Goal: Task Accomplishment & Management: Use online tool/utility

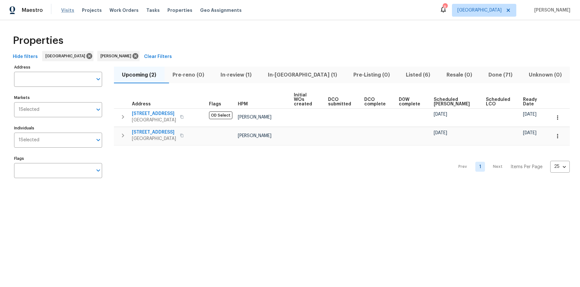
click at [66, 9] on span "Visits" at bounding box center [67, 10] width 13 height 6
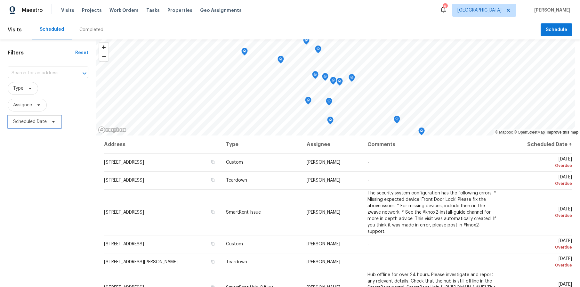
click at [26, 121] on span "Scheduled Date" at bounding box center [30, 121] width 34 height 6
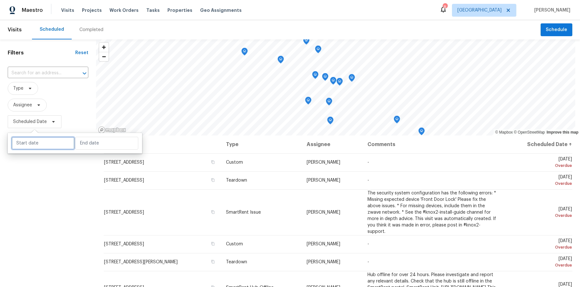
select select "9"
select select "2025"
select select "10"
select select "2025"
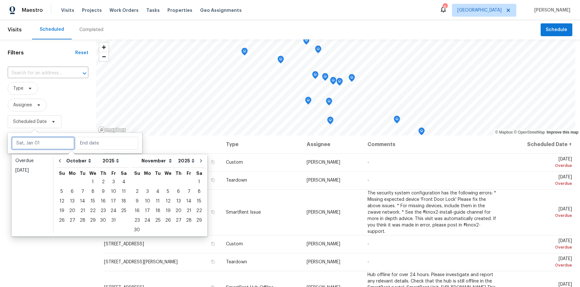
click at [41, 143] on input "text" at bounding box center [43, 143] width 63 height 13
click at [71, 192] on div "6" at bounding box center [72, 191] width 11 height 9
type input "Mon, Oct 06"
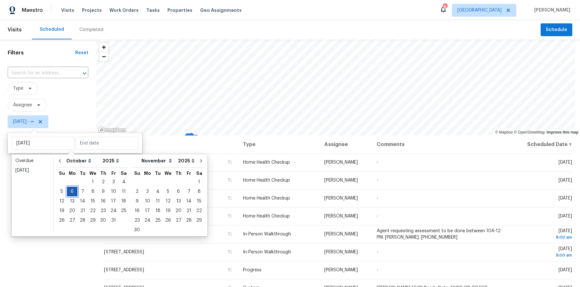
click at [71, 192] on div "6" at bounding box center [72, 191] width 11 height 9
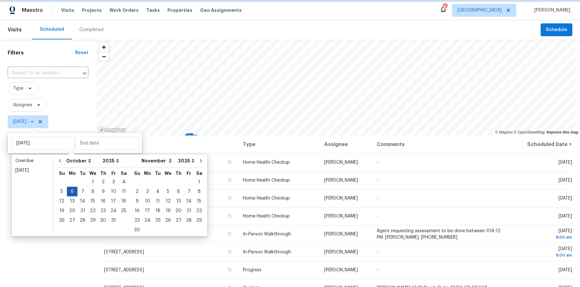
type input "Mon, Oct 06"
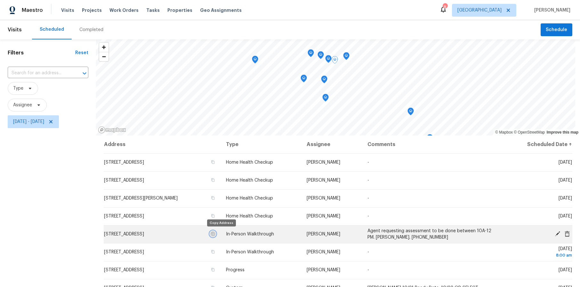
click at [215, 233] on icon "button" at bounding box center [213, 234] width 4 height 4
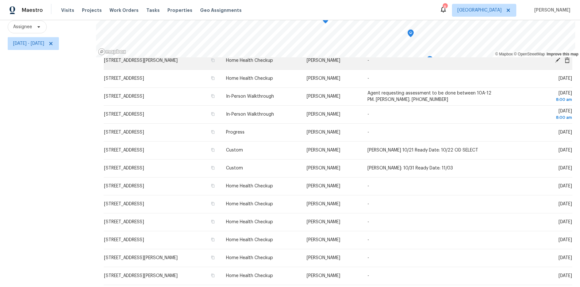
scroll to position [49, 0]
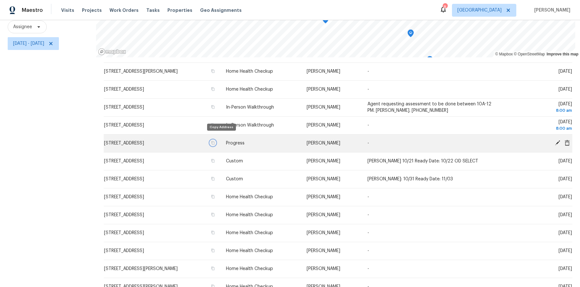
click at [215, 141] on icon "button" at bounding box center [213, 143] width 3 height 4
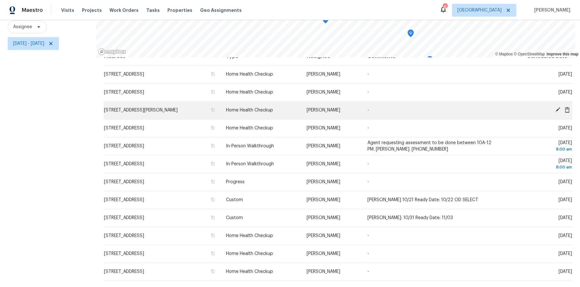
scroll to position [0, 0]
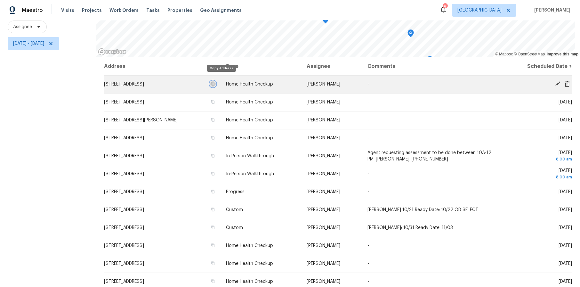
click at [215, 82] on icon "button" at bounding box center [213, 84] width 4 height 4
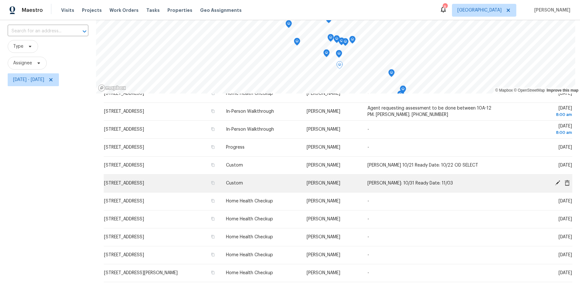
scroll to position [51, 0]
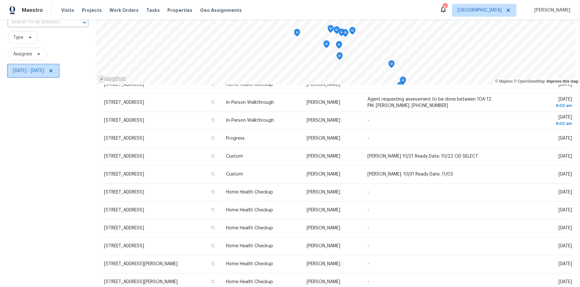
click at [44, 71] on span "Mon, Oct 06 - Mon, Oct 06" at bounding box center [28, 71] width 31 height 6
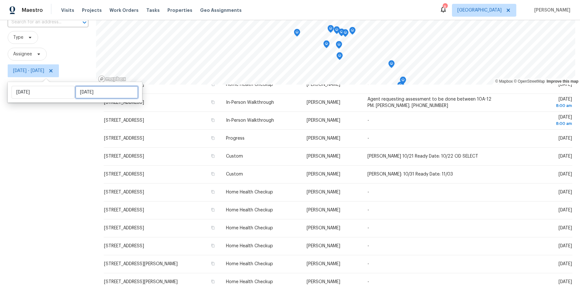
select select "9"
select select "2025"
select select "10"
select select "2025"
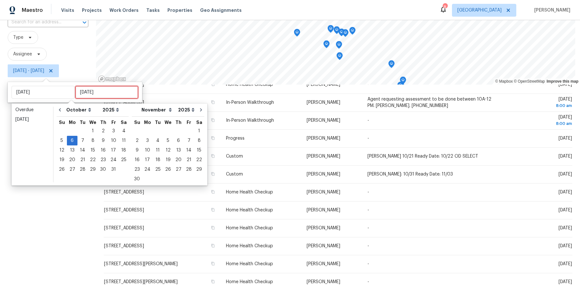
click at [101, 91] on input "Mon, Oct 06" at bounding box center [106, 92] width 63 height 13
type input "Thu, Oct 02"
type input "Mon, Oct 06"
click at [91, 140] on div "8" at bounding box center [93, 140] width 10 height 9
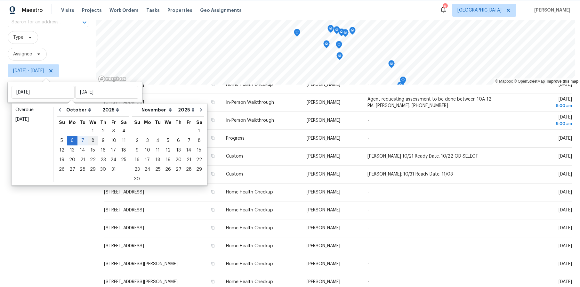
type input "Wed, Oct 08"
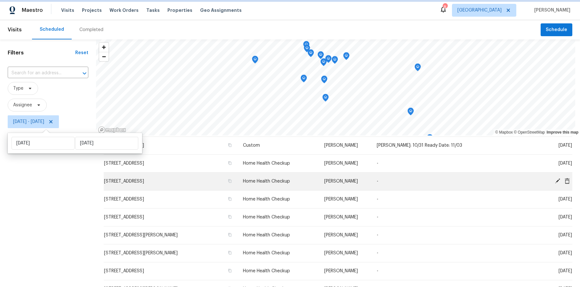
scroll to position [164, 0]
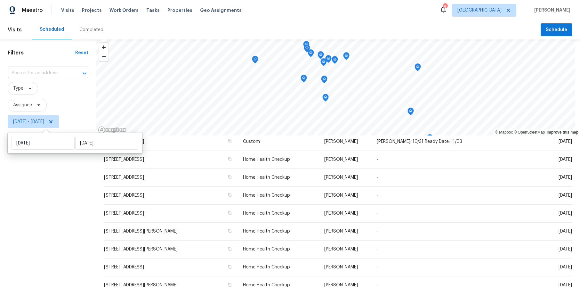
click at [78, 175] on div "Filters Reset ​ Type Assignee Mon, Oct 06 - Wed, Oct 08" at bounding box center [48, 202] width 96 height 326
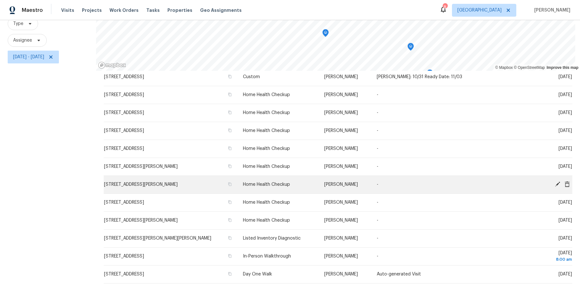
scroll to position [83, 0]
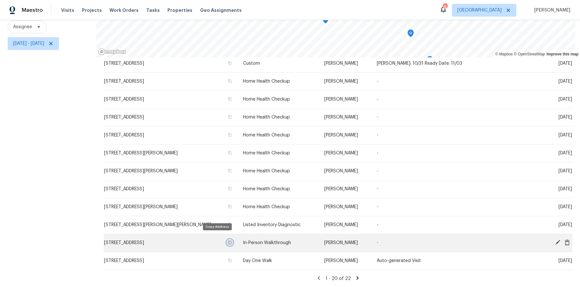
click at [228, 240] on icon "button" at bounding box center [230, 242] width 4 height 4
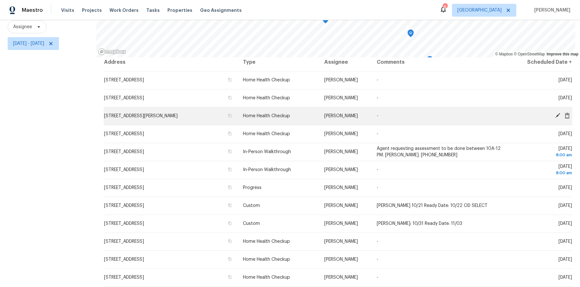
scroll to position [0, 0]
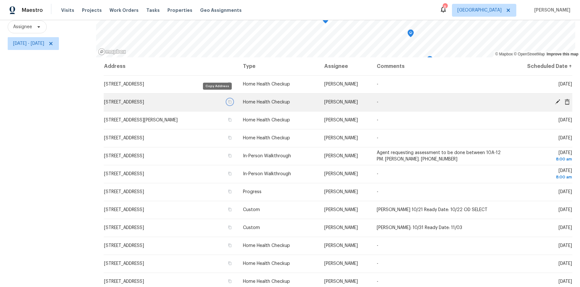
click at [228, 100] on icon "button" at bounding box center [230, 102] width 4 height 4
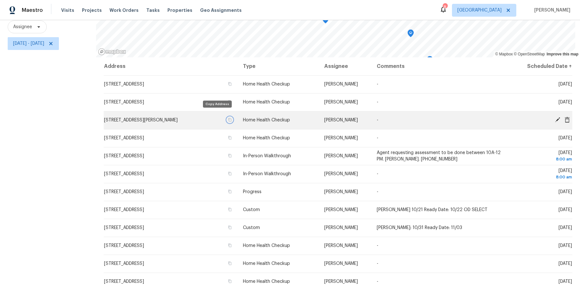
click at [228, 118] on icon "button" at bounding box center [230, 120] width 4 height 4
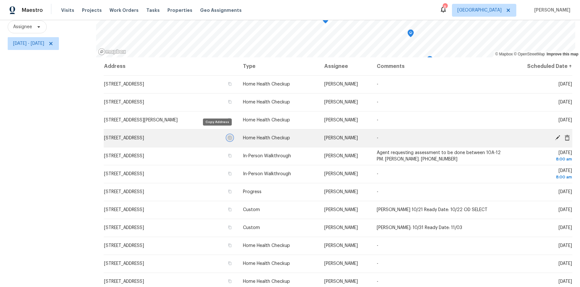
click at [227, 135] on button "button" at bounding box center [230, 138] width 6 height 6
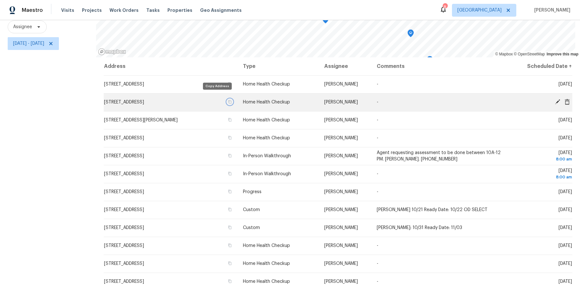
click at [227, 99] on button "button" at bounding box center [230, 102] width 6 height 6
click at [555, 99] on icon at bounding box center [557, 101] width 5 height 5
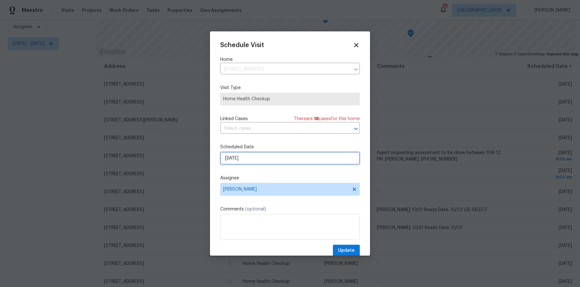
click at [269, 155] on input "10/6/2025" at bounding box center [290, 158] width 140 height 13
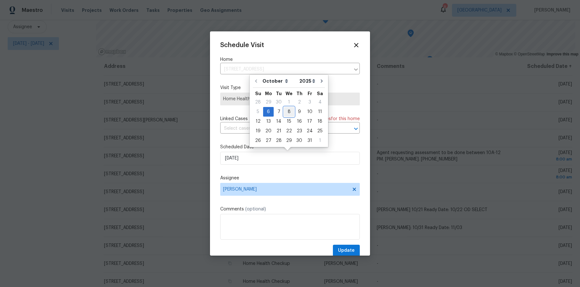
click at [288, 111] on div "8" at bounding box center [289, 111] width 10 height 9
type input "10/8/2025"
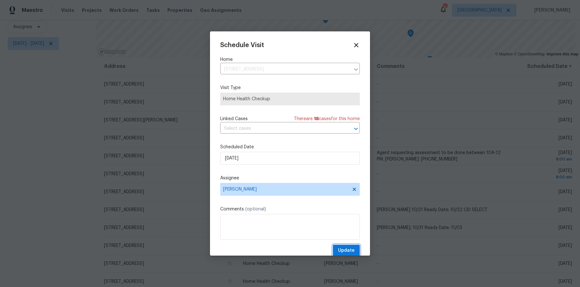
click at [344, 247] on span "Update" at bounding box center [346, 250] width 17 height 8
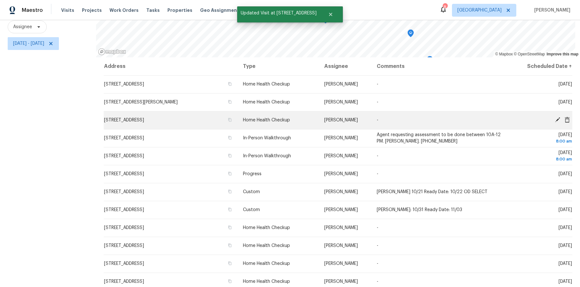
click at [555, 117] on icon at bounding box center [557, 119] width 5 height 5
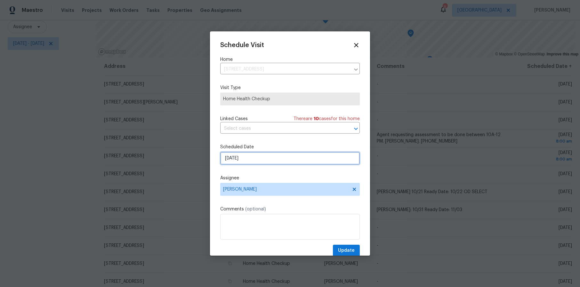
click at [273, 158] on input "10/6/2025" at bounding box center [290, 158] width 140 height 13
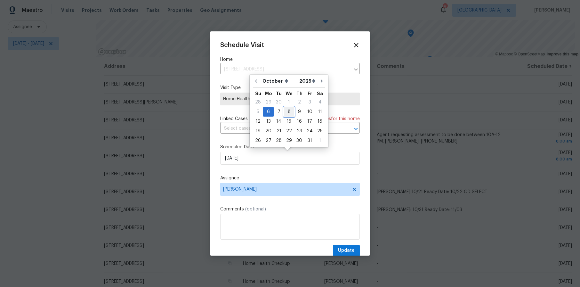
click at [285, 112] on div "8" at bounding box center [289, 111] width 10 height 9
type input "10/8/2025"
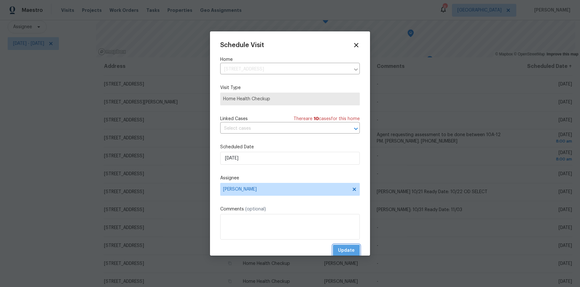
click at [342, 251] on span "Update" at bounding box center [346, 250] width 17 height 8
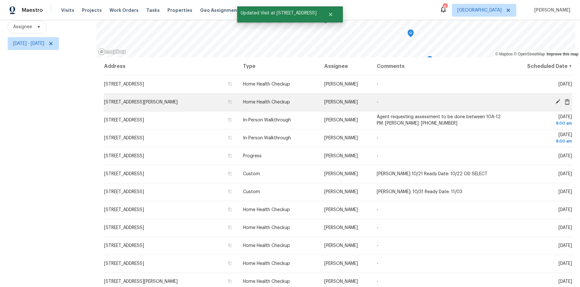
click at [555, 99] on icon at bounding box center [558, 102] width 6 height 6
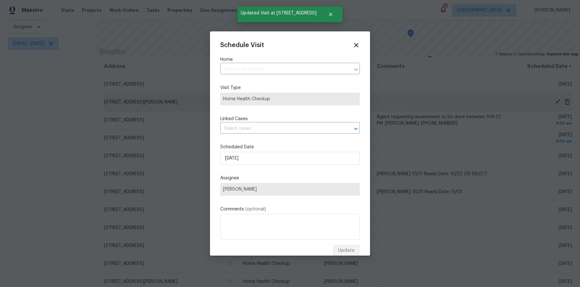
type input "13424 Contour Dr, Sherman Oaks, CA 91423"
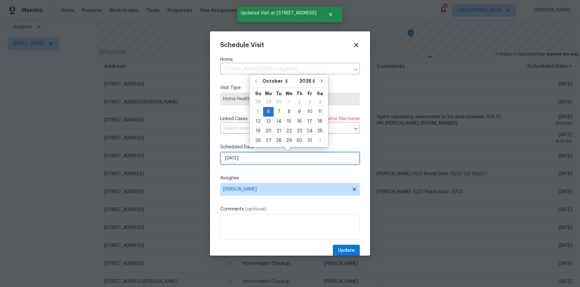
click at [274, 158] on input "10/6/2025" at bounding box center [290, 158] width 140 height 13
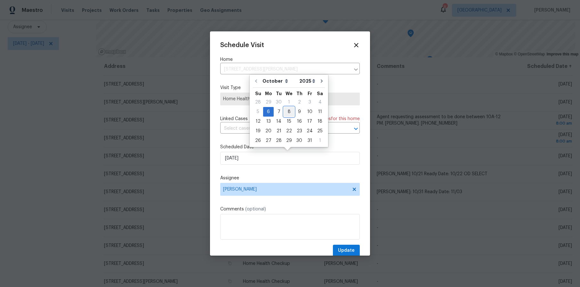
click at [287, 110] on div "8" at bounding box center [289, 111] width 10 height 9
type input "10/8/2025"
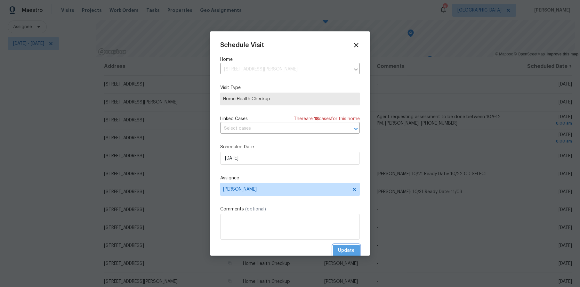
click at [342, 249] on span "Update" at bounding box center [346, 250] width 17 height 8
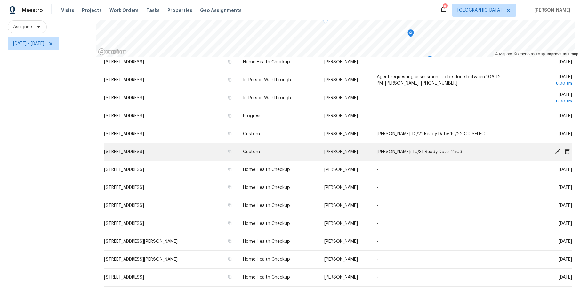
scroll to position [32, 0]
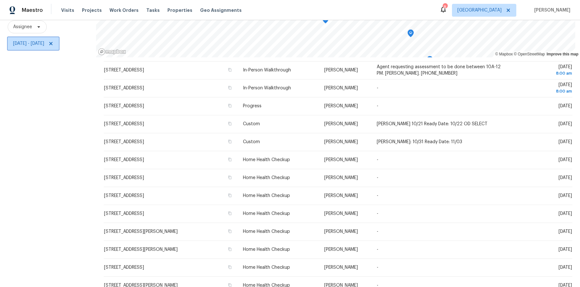
click at [44, 40] on span "Mon, Oct 06 - Wed, Oct 08" at bounding box center [28, 43] width 31 height 6
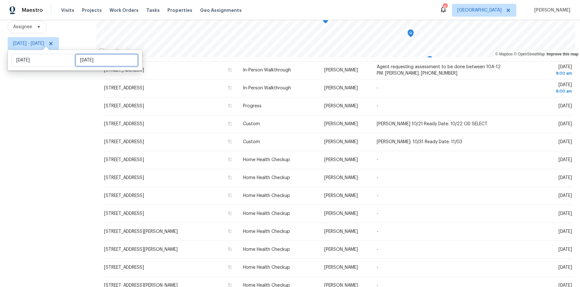
click at [101, 59] on input "Wed, Oct 08" at bounding box center [106, 60] width 63 height 13
select select "9"
select select "2025"
select select "10"
select select "2025"
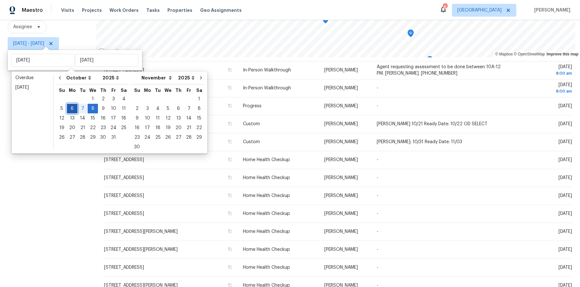
click at [71, 106] on div "6" at bounding box center [72, 108] width 11 height 9
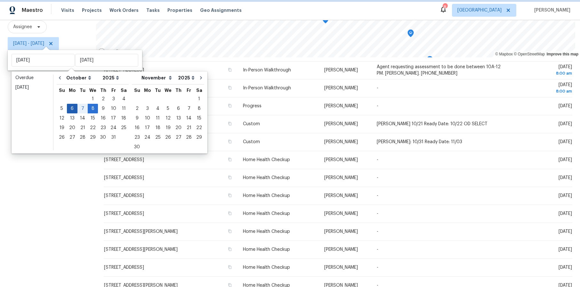
type input "Mon, Oct 06"
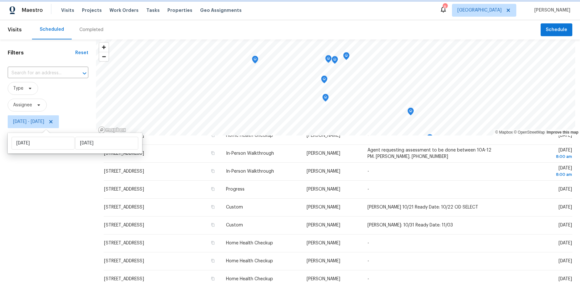
scroll to position [27, 0]
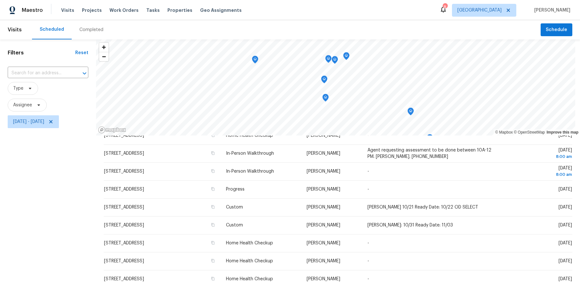
click at [54, 191] on div "Filters Reset ​ Type Assignee Mon, Oct 06 - Mon, Oct 06" at bounding box center [48, 202] width 96 height 326
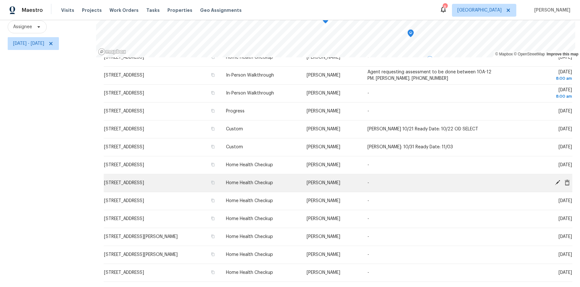
scroll to position [0, 0]
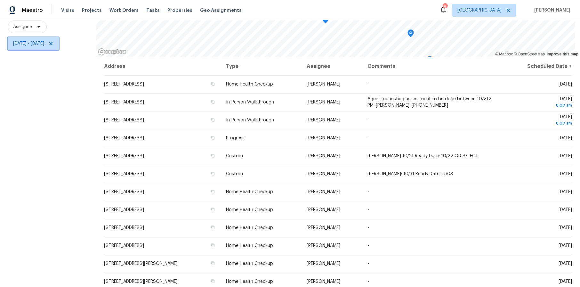
click at [44, 40] on span "Mon, Oct 06 - Mon, Oct 06" at bounding box center [28, 43] width 31 height 6
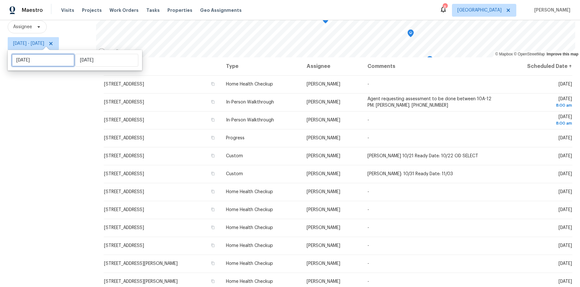
click at [45, 58] on input "Mon, Oct 06" at bounding box center [43, 60] width 63 height 13
select select "9"
select select "2025"
select select "10"
select select "2025"
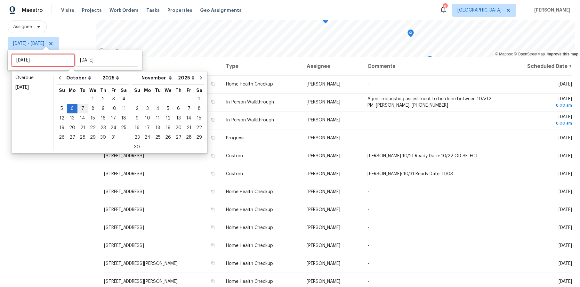
type input "Sun, Oct 05"
click at [91, 107] on div "8" at bounding box center [93, 108] width 10 height 9
type input "Wed, Oct 08"
type input "Mon, Oct 06"
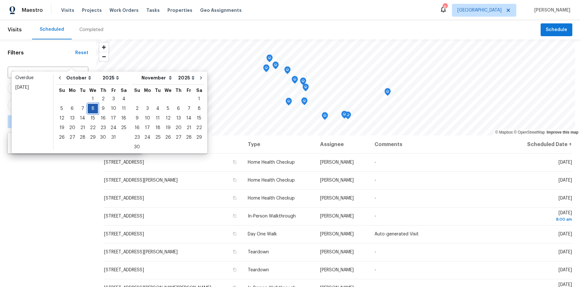
click at [91, 107] on div "8" at bounding box center [93, 108] width 10 height 9
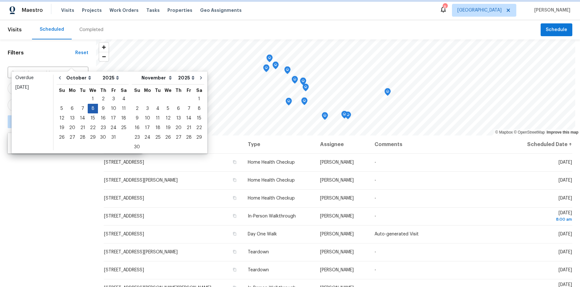
type input "Wed, Oct 08"
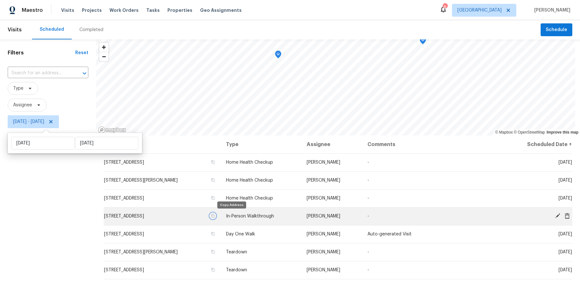
click at [215, 214] on icon "button" at bounding box center [213, 216] width 4 height 4
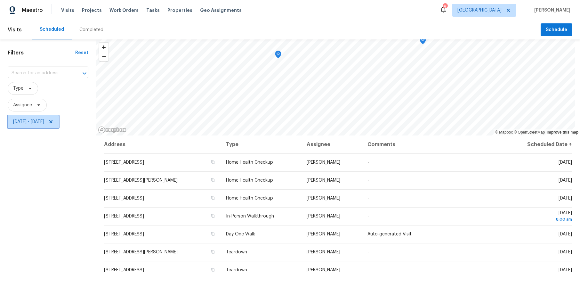
click at [28, 123] on span "Wed, Oct 08 - Wed, Oct 08" at bounding box center [28, 121] width 31 height 6
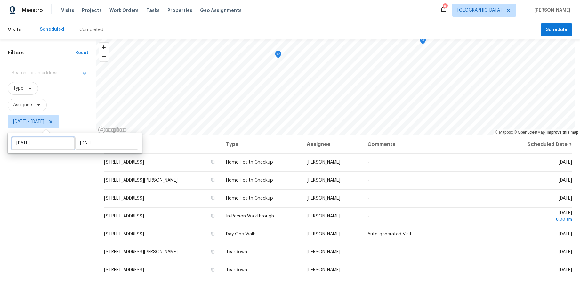
select select "9"
select select "2025"
select select "10"
select select "2025"
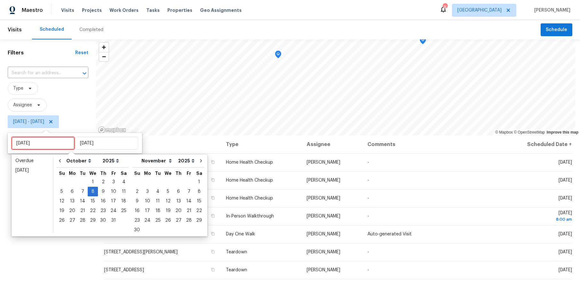
click at [46, 141] on input "Wed, Oct 08" at bounding box center [43, 143] width 63 height 13
click at [71, 189] on div "6" at bounding box center [72, 191] width 11 height 9
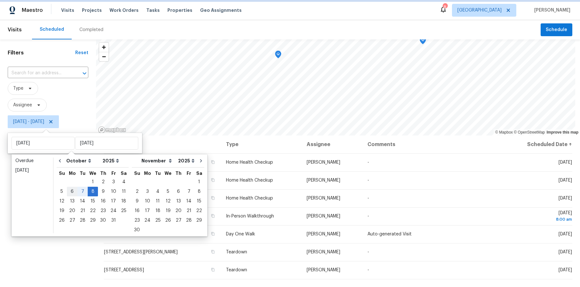
type input "Mon, Oct 06"
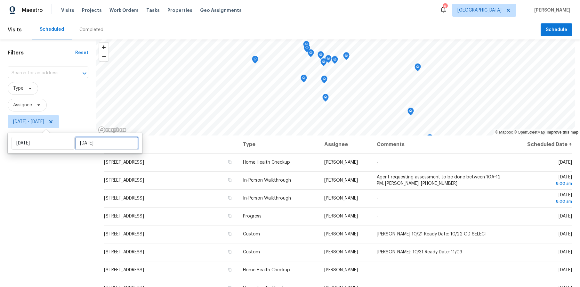
click at [84, 144] on input "Wed, Oct 08" at bounding box center [106, 143] width 63 height 13
select select "9"
select select "2025"
select select "10"
select select "2025"
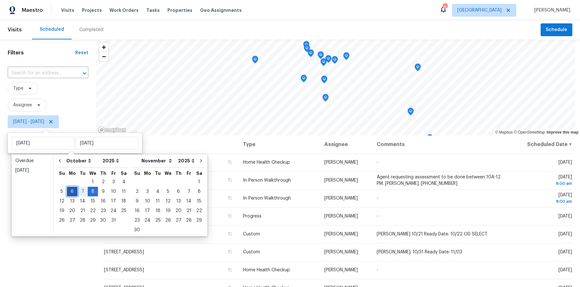
click at [70, 190] on div "6" at bounding box center [72, 191] width 11 height 9
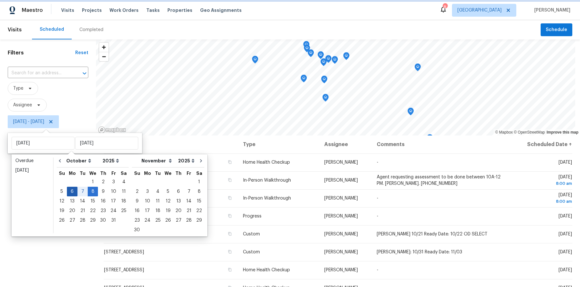
type input "Mon, Oct 06"
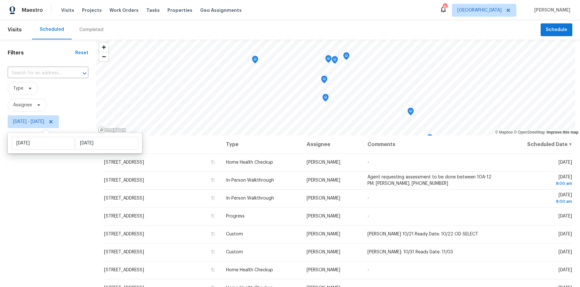
click at [43, 190] on div "Filters Reset ​ Type Assignee Mon, Oct 06 - Mon, Oct 06" at bounding box center [48, 202] width 96 height 326
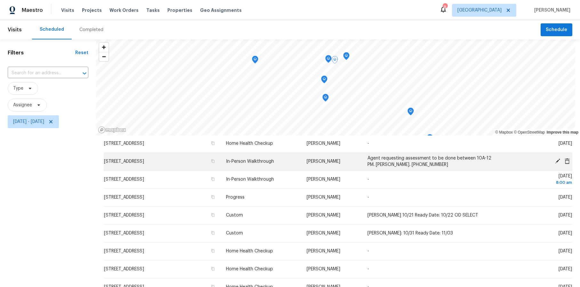
scroll to position [27, 0]
